Goal: Check status: Check status

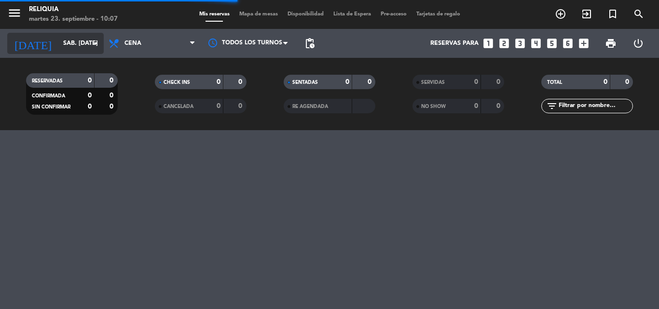
click at [65, 41] on input "sáb. [DATE]" at bounding box center [99, 43] width 82 height 16
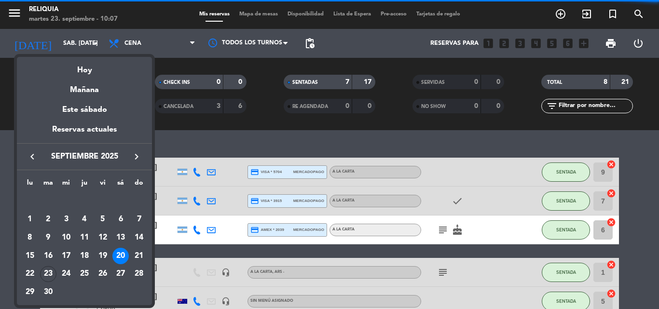
click at [92, 45] on div at bounding box center [329, 154] width 659 height 309
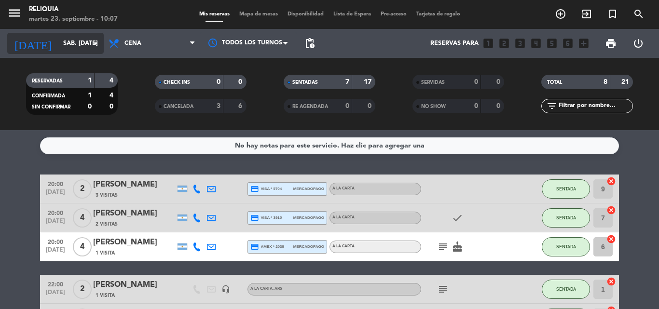
click at [92, 49] on icon "arrow_drop_down" at bounding box center [96, 44] width 12 height 12
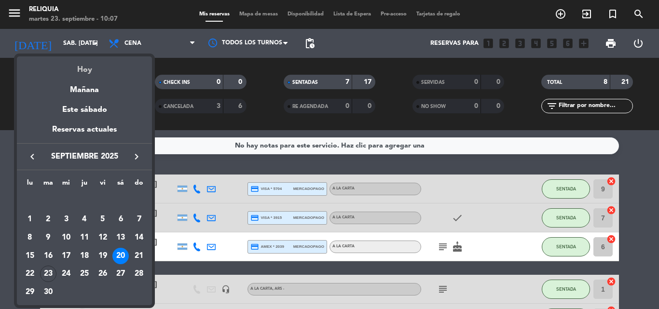
click at [80, 66] on div "Hoy" at bounding box center [84, 66] width 135 height 20
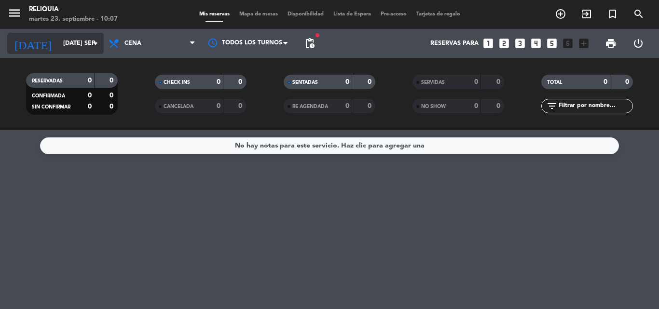
click at [84, 44] on input "[DATE] sep." at bounding box center [99, 43] width 82 height 16
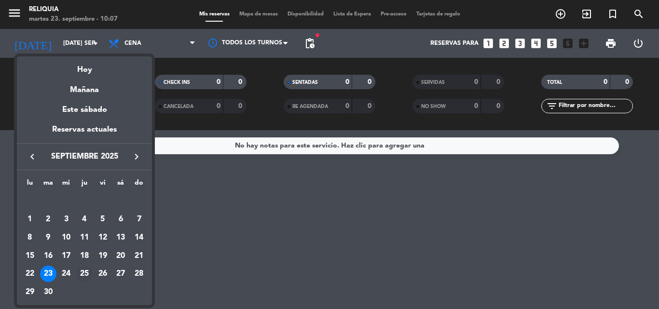
click at [84, 271] on div "25" at bounding box center [84, 274] width 16 height 16
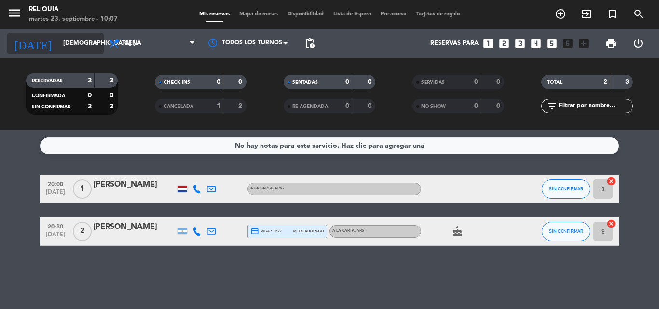
click at [97, 42] on icon "arrow_drop_down" at bounding box center [96, 44] width 12 height 12
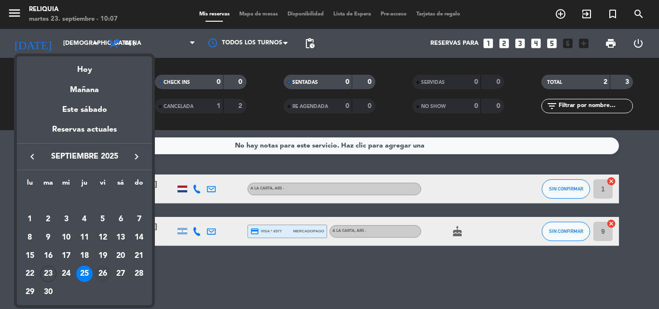
click at [104, 271] on div "26" at bounding box center [103, 274] width 16 height 16
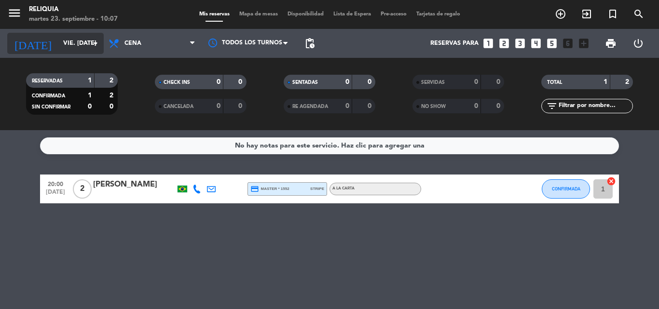
click at [69, 53] on div "[DATE] vie. [DATE] arrow_drop_down" at bounding box center [55, 43] width 97 height 21
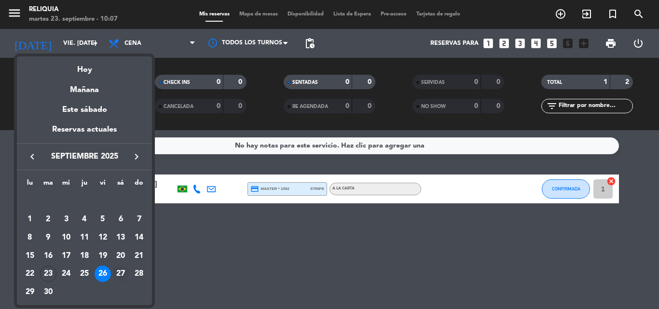
click at [120, 271] on div "27" at bounding box center [120, 274] width 16 height 16
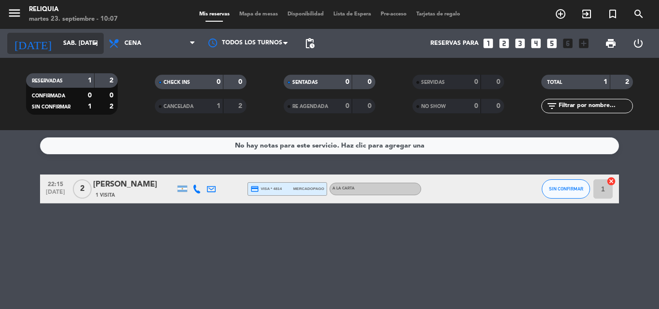
click at [74, 46] on input "sáb. [DATE]" at bounding box center [99, 43] width 82 height 16
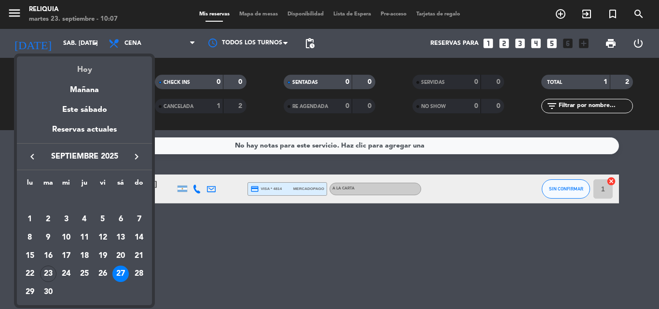
click at [89, 71] on div "Hoy" at bounding box center [84, 66] width 135 height 20
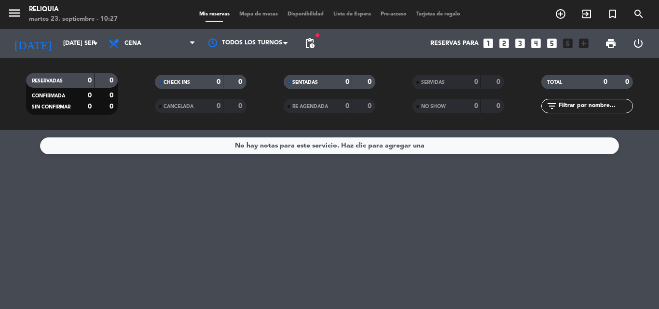
drag, startPoint x: 60, startPoint y: 31, endPoint x: 60, endPoint y: 63, distance: 32.3
click at [60, 31] on div "[DATE] [DATE] sep. arrow_drop_down" at bounding box center [55, 43] width 97 height 29
click at [64, 39] on input "[DATE] sep." at bounding box center [99, 43] width 82 height 16
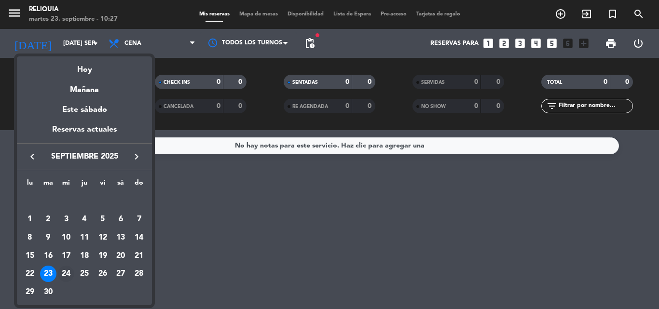
click at [67, 270] on div "24" at bounding box center [66, 274] width 16 height 16
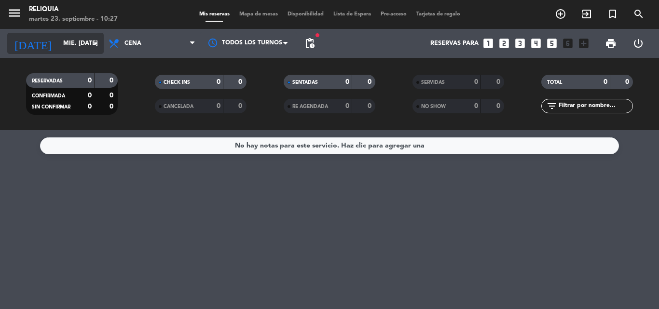
click at [58, 43] on input "mié. [DATE]" at bounding box center [99, 43] width 82 height 16
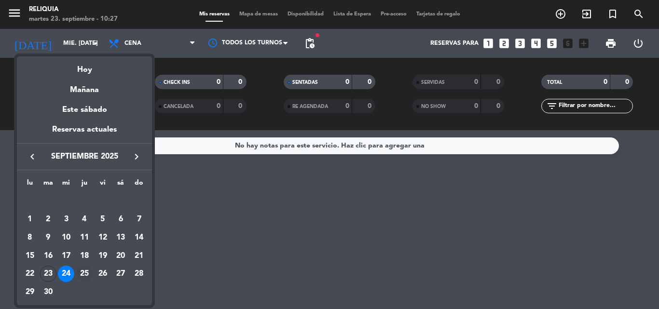
click at [87, 272] on div "25" at bounding box center [84, 274] width 16 height 16
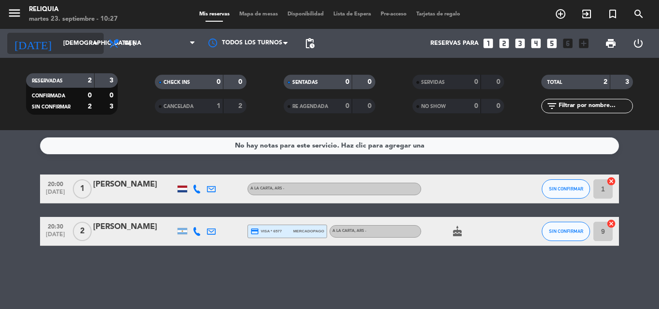
click at [69, 41] on input "[DEMOGRAPHIC_DATA] [DATE]" at bounding box center [99, 43] width 82 height 16
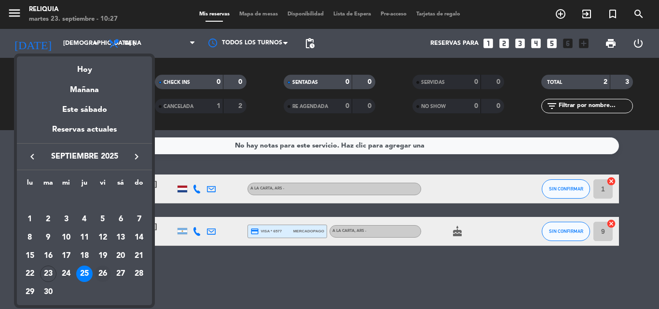
click at [99, 274] on div "26" at bounding box center [103, 274] width 16 height 16
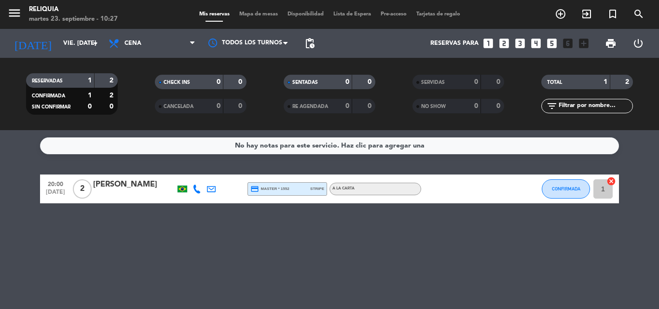
click at [76, 72] on div "RESERVADAS 1 2 CONFIRMADA 1 2 SIN CONFIRMAR 0 0" at bounding box center [71, 94] width 129 height 53
click at [71, 38] on input "vie. [DATE]" at bounding box center [99, 43] width 82 height 16
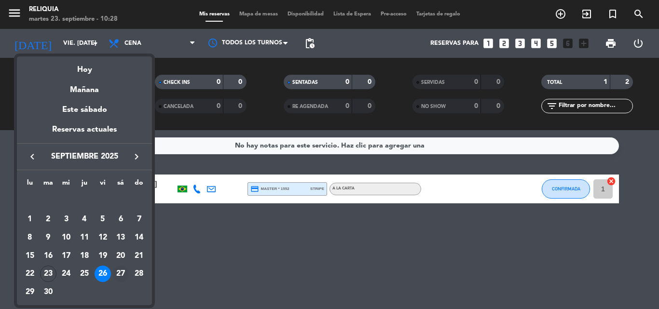
click at [118, 274] on div "27" at bounding box center [120, 274] width 16 height 16
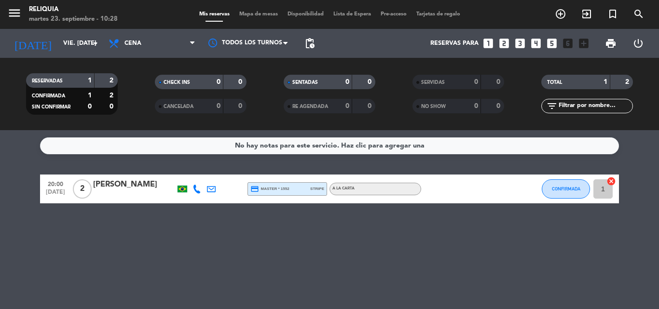
type input "sáb. [DATE]"
